Goal: Task Accomplishment & Management: Complete application form

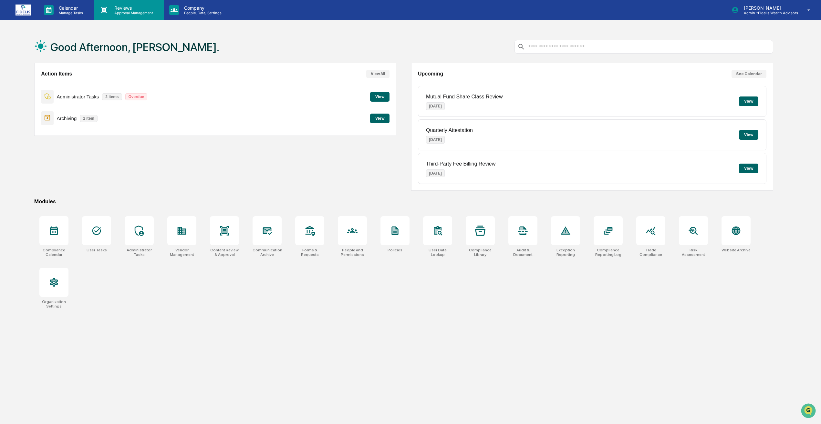
click at [138, 9] on p "Reviews" at bounding box center [132, 7] width 47 height 5
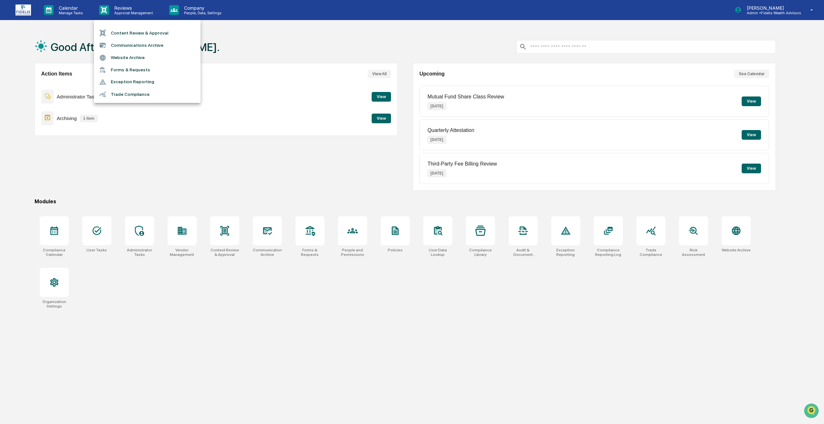
click at [170, 34] on li "Content Review & Approval" at bounding box center [147, 33] width 107 height 12
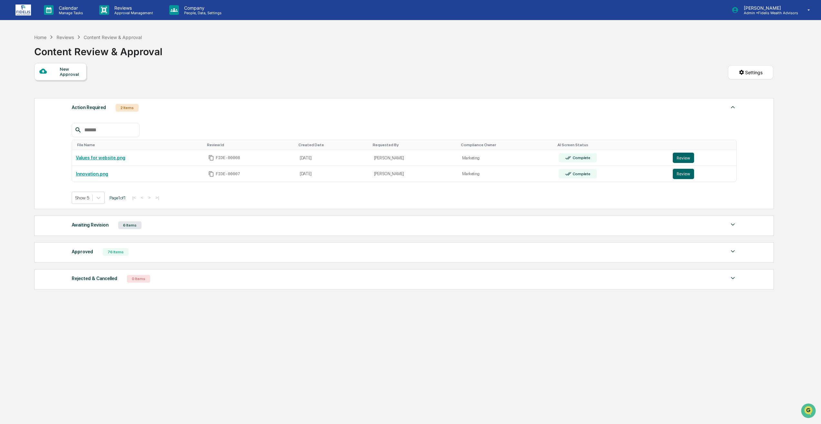
click at [72, 79] on div "New Approval" at bounding box center [60, 71] width 52 height 17
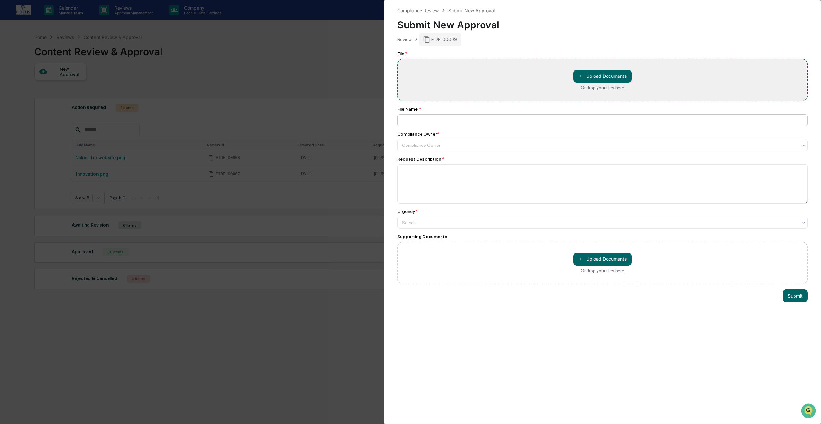
type input "**********"
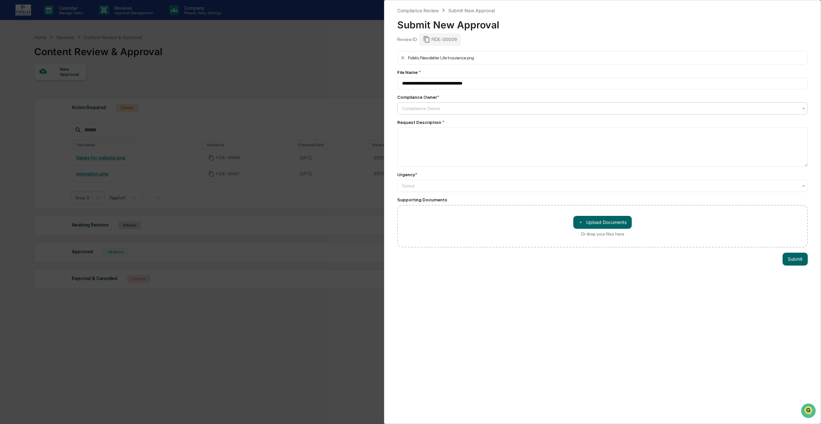
click at [545, 105] on div "Compliance Owner" at bounding box center [600, 108] width 402 height 9
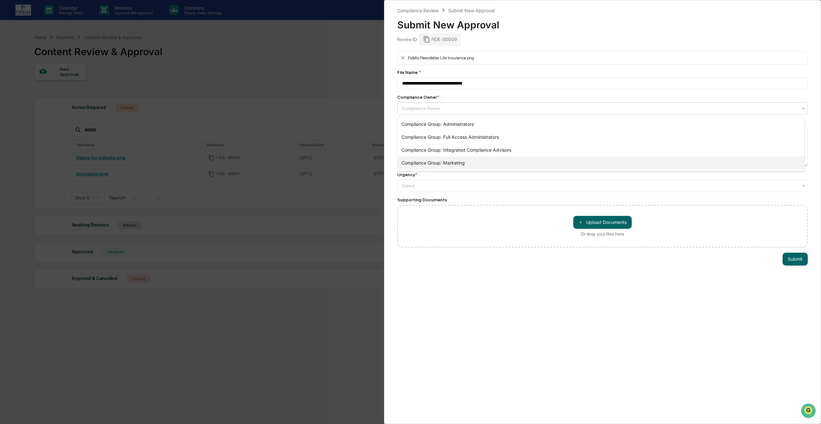
click at [448, 161] on div "Compliance Group: Marketing" at bounding box center [601, 163] width 407 height 13
click at [434, 151] on textarea at bounding box center [602, 147] width 411 height 39
click at [448, 147] on textarea at bounding box center [602, 147] width 411 height 39
paste textarea "**********"
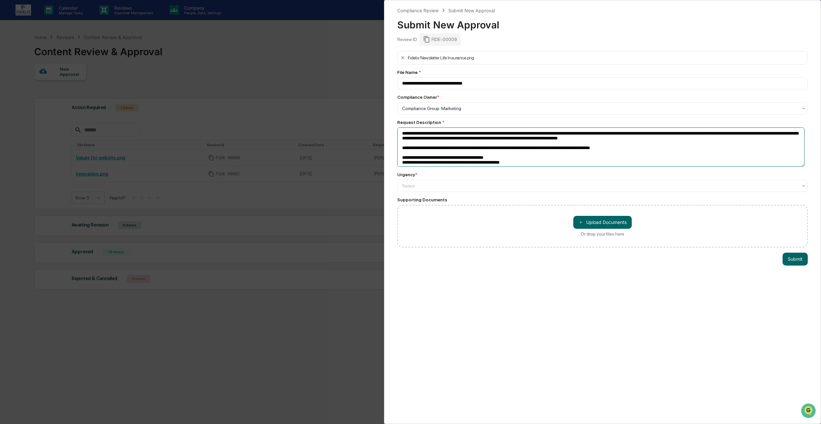
scroll to position [7, 0]
type textarea "**********"
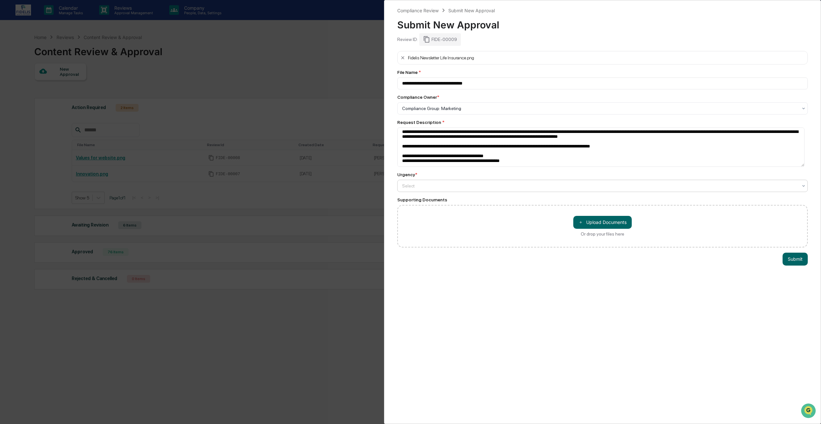
click at [419, 185] on div at bounding box center [600, 186] width 396 height 6
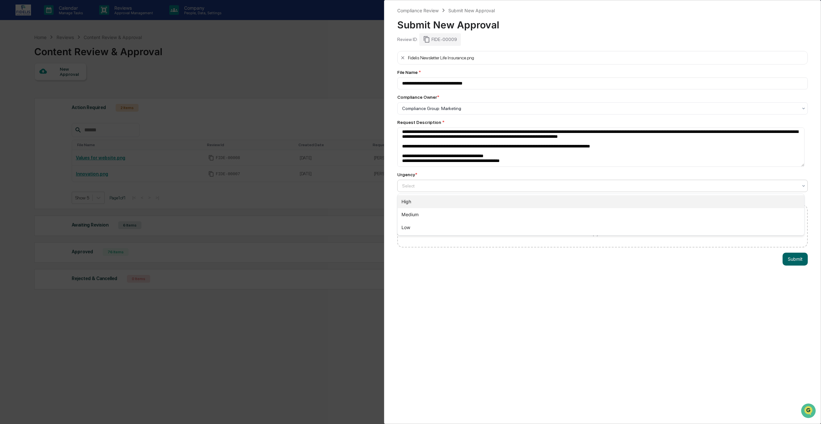
click at [413, 205] on div "High" at bounding box center [601, 201] width 407 height 13
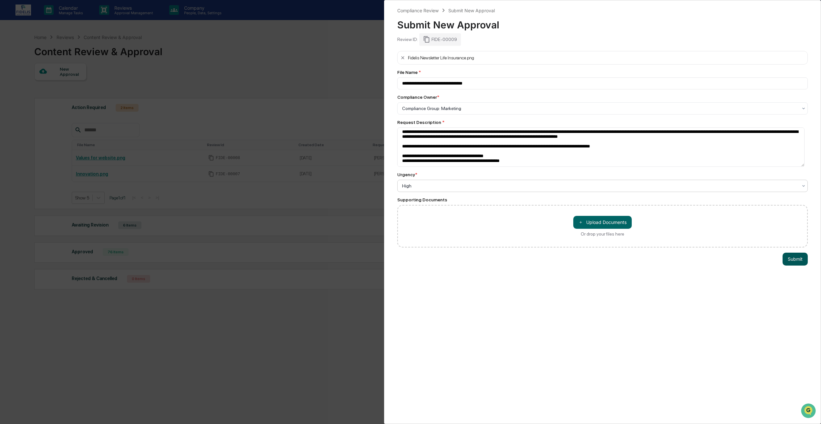
click at [799, 259] on button "Submit" at bounding box center [795, 259] width 25 height 13
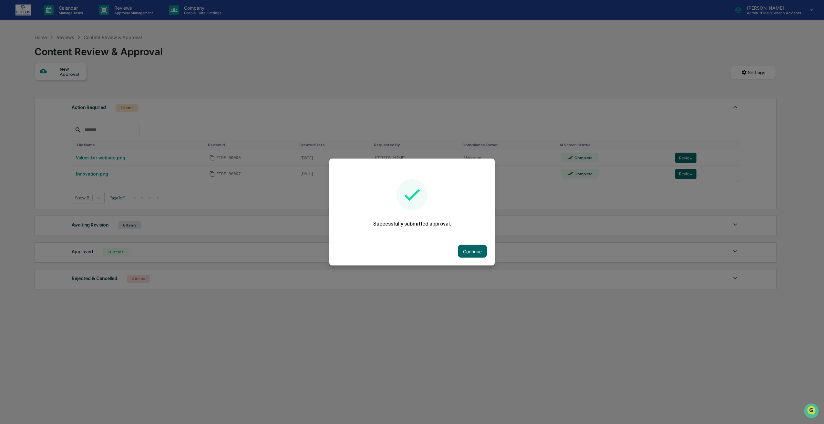
drag, startPoint x: 502, startPoint y: 340, endPoint x: 506, endPoint y: 334, distance: 7.4
click at [501, 340] on div at bounding box center [412, 212] width 824 height 424
